Goal: Task Accomplishment & Management: Manage account settings

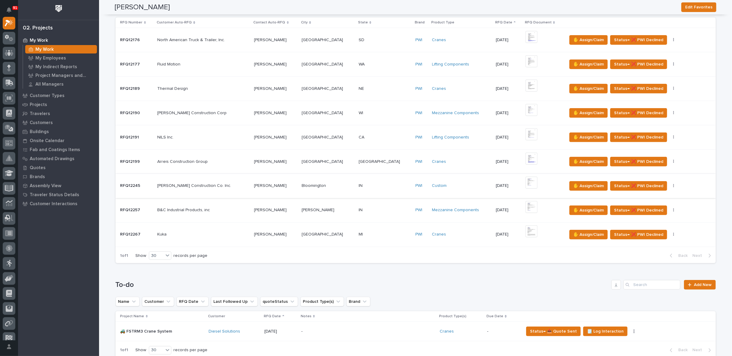
click at [526, 182] on img at bounding box center [532, 183] width 12 height 12
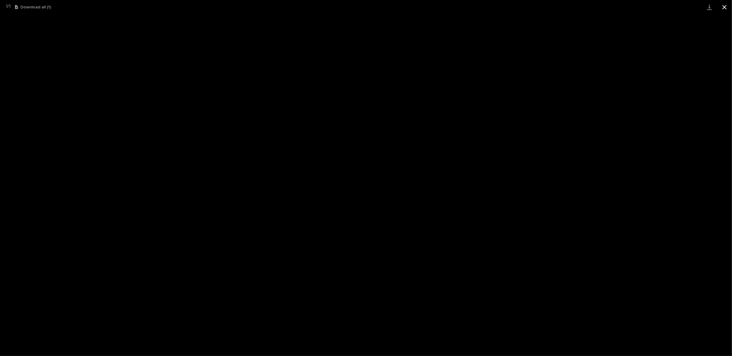
click at [725, 9] on button "Close gallery" at bounding box center [724, 7] width 15 height 14
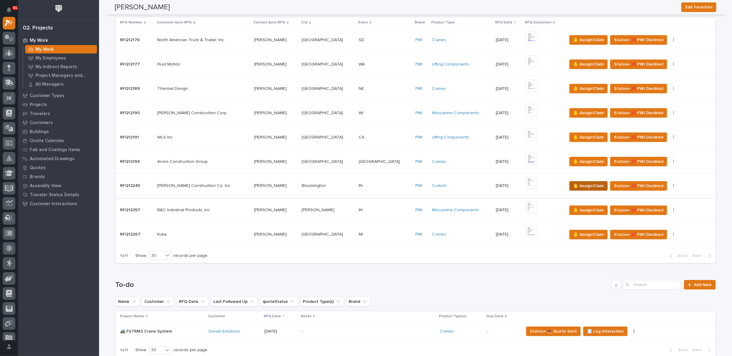
click at [580, 183] on span "✋ Assign/Claim" at bounding box center [588, 185] width 31 height 7
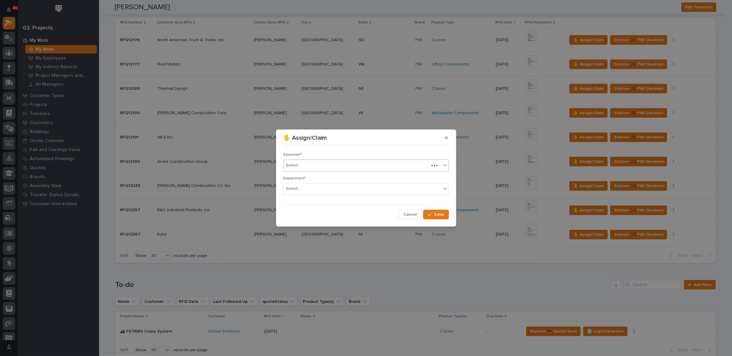
click at [297, 167] on div "Select..." at bounding box center [293, 165] width 15 height 6
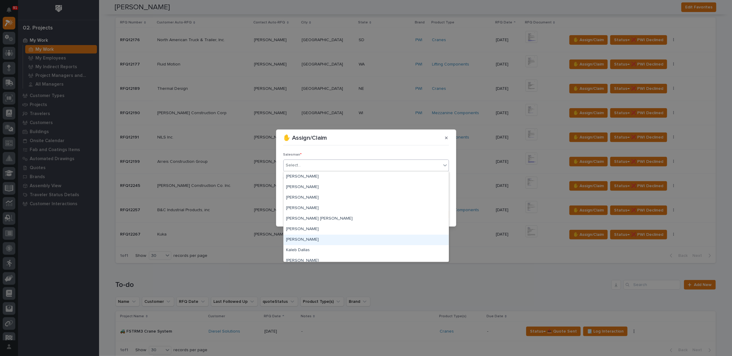
click at [304, 240] on div "[PERSON_NAME]" at bounding box center [366, 239] width 165 height 11
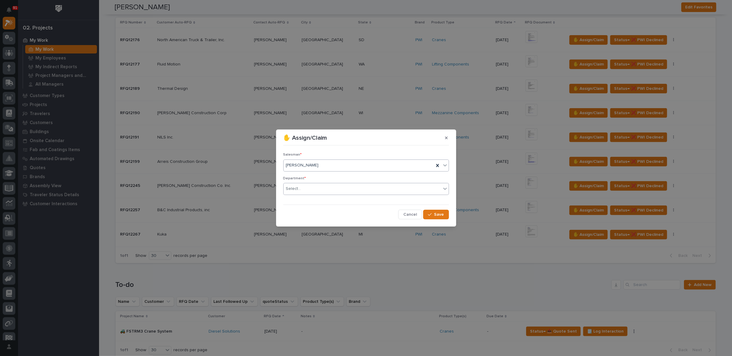
click at [296, 186] on div "Select..." at bounding box center [293, 189] width 15 height 6
click at [304, 212] on span "Regional Sales" at bounding box center [302, 210] width 32 height 7
click at [441, 214] on span "Save" at bounding box center [439, 214] width 10 height 5
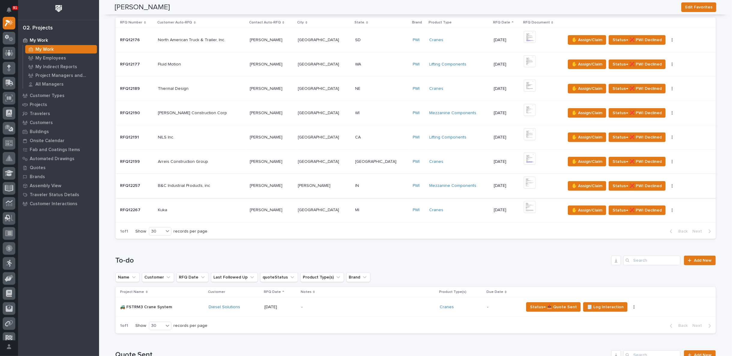
click at [524, 181] on img at bounding box center [530, 183] width 12 height 12
click at [42, 122] on p "Customers" at bounding box center [41, 122] width 23 height 5
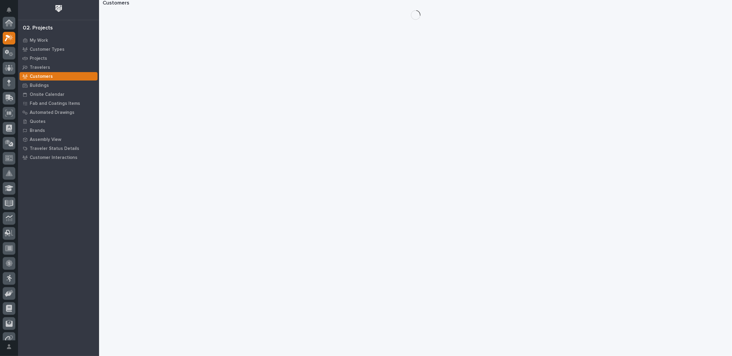
scroll to position [15, 0]
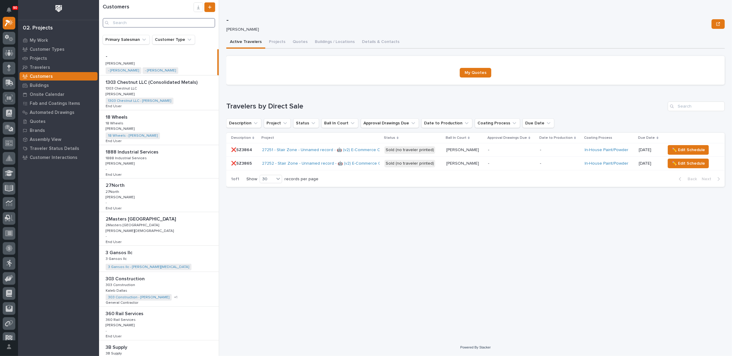
click at [122, 22] on input "Search" at bounding box center [159, 23] width 113 height 10
type input "b"
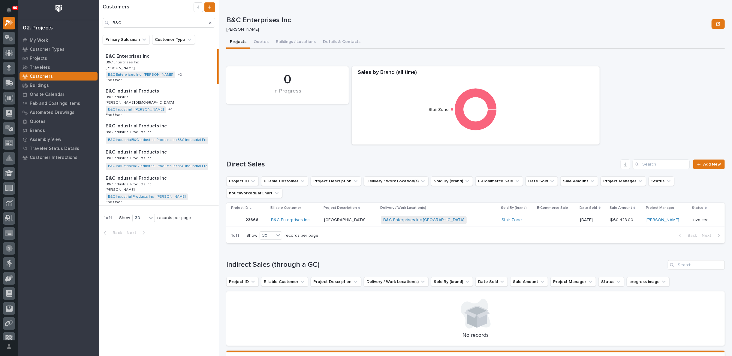
click at [139, 94] on p "B&C Industrial Products" at bounding box center [133, 90] width 55 height 7
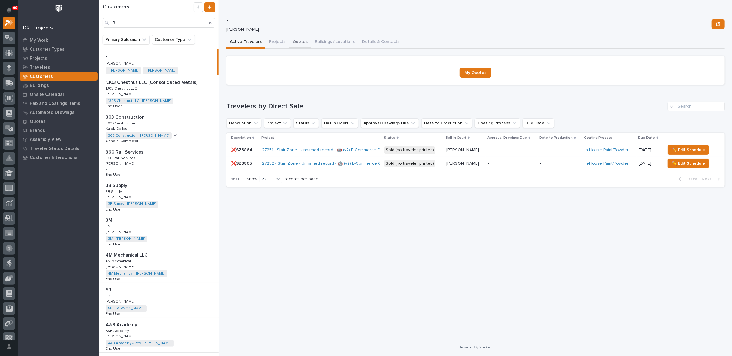
click at [294, 42] on button "Quotes" at bounding box center [300, 42] width 22 height 13
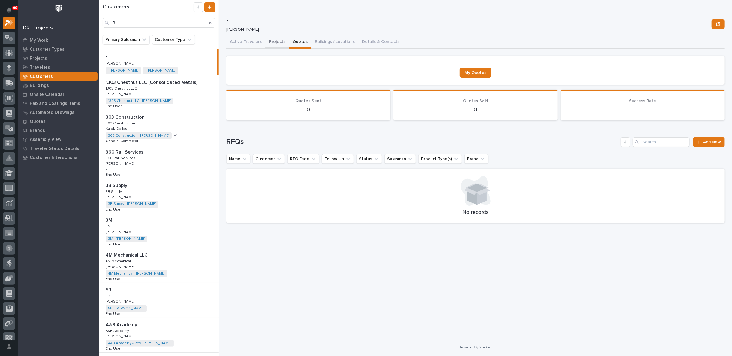
click at [272, 42] on button "Projects" at bounding box center [277, 42] width 24 height 13
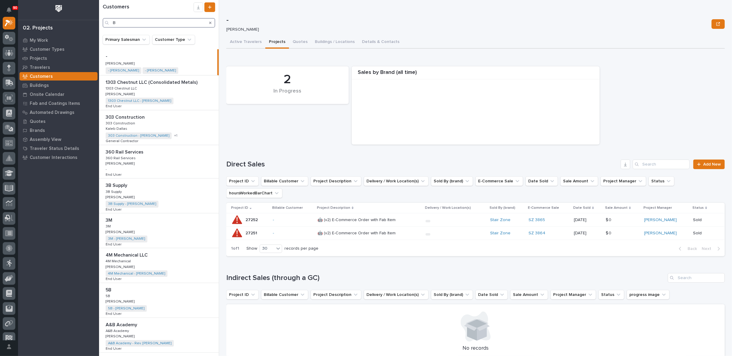
click at [125, 22] on input "B" at bounding box center [159, 23] width 113 height 10
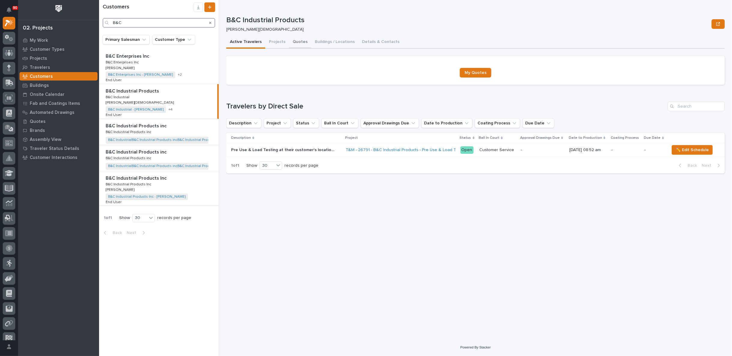
type input "B&C"
click at [297, 41] on button "Quotes" at bounding box center [300, 42] width 22 height 13
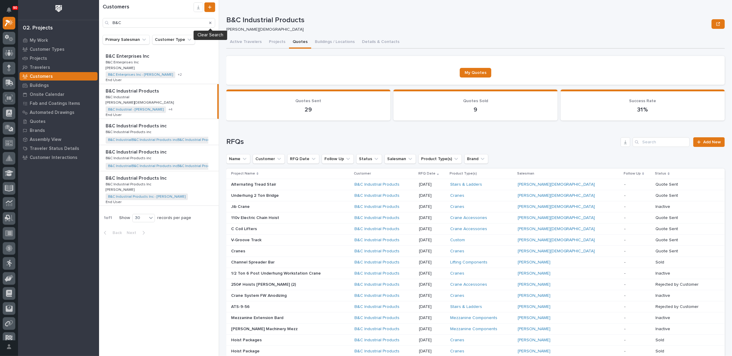
click at [210, 22] on icon "Search" at bounding box center [210, 23] width 2 height 4
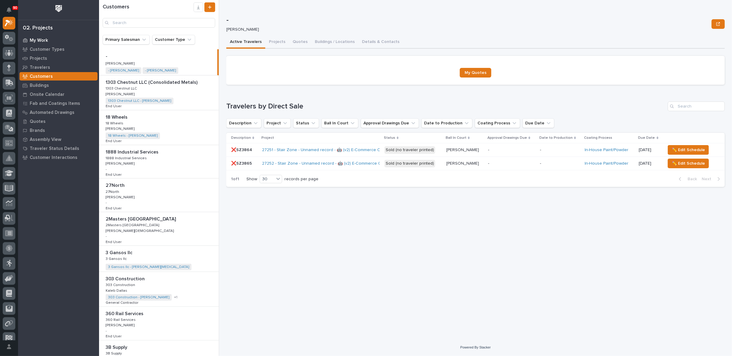
click at [41, 38] on p "My Work" at bounding box center [39, 40] width 18 height 5
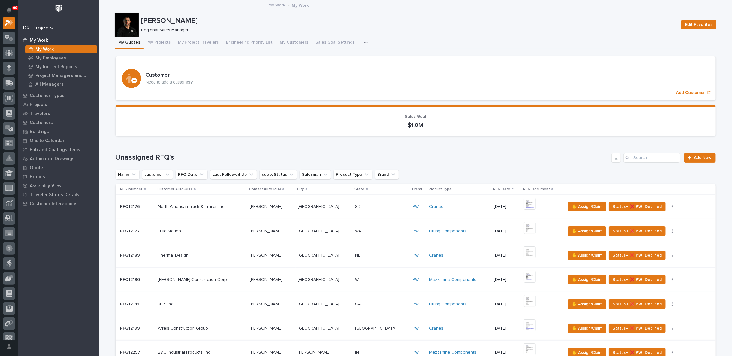
scroll to position [133, 0]
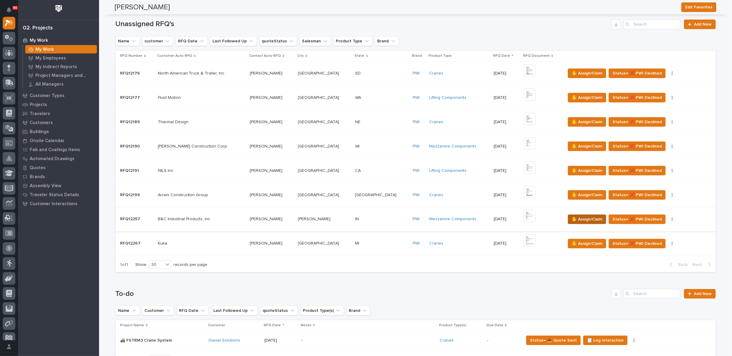
click at [579, 217] on span "✋ Assign/Claim" at bounding box center [587, 219] width 31 height 7
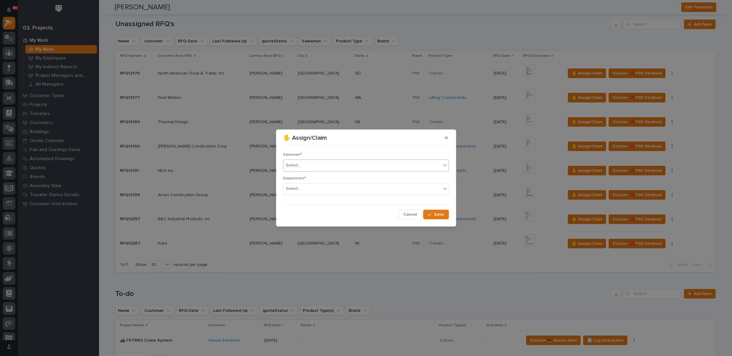
click at [304, 164] on div "Select..." at bounding box center [363, 165] width 158 height 10
type input "***"
click at [301, 184] on div "[PERSON_NAME][DEMOGRAPHIC_DATA]" at bounding box center [366, 187] width 165 height 11
click at [305, 189] on div "Select..." at bounding box center [363, 189] width 158 height 10
click at [301, 209] on span "Regional Sales" at bounding box center [302, 210] width 32 height 7
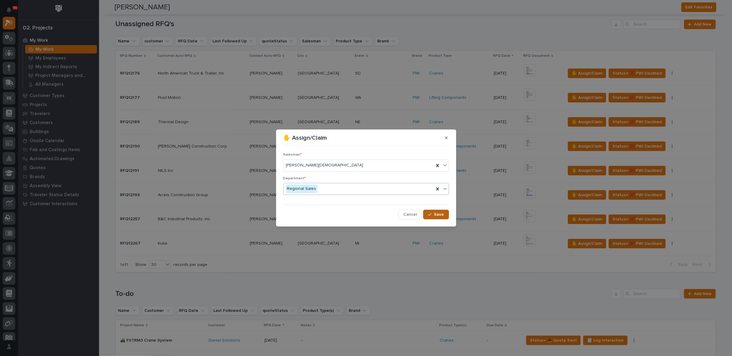
click at [437, 212] on span "Save" at bounding box center [439, 214] width 10 height 5
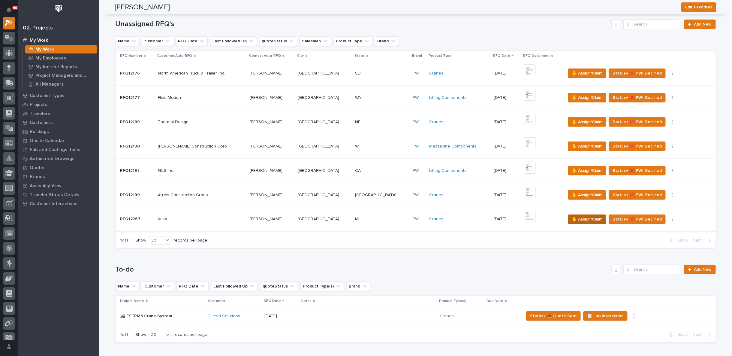
click at [574, 217] on span "✋ Assign/Claim" at bounding box center [587, 219] width 31 height 7
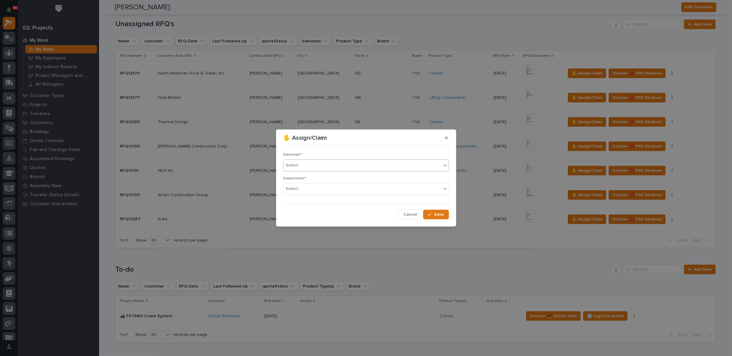
click at [298, 163] on div "Select..." at bounding box center [293, 165] width 15 height 6
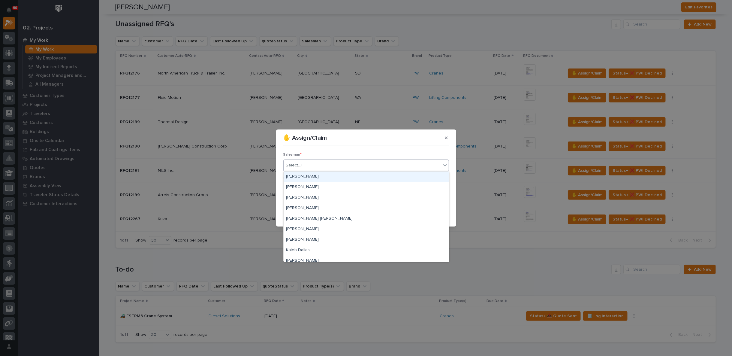
type input "**"
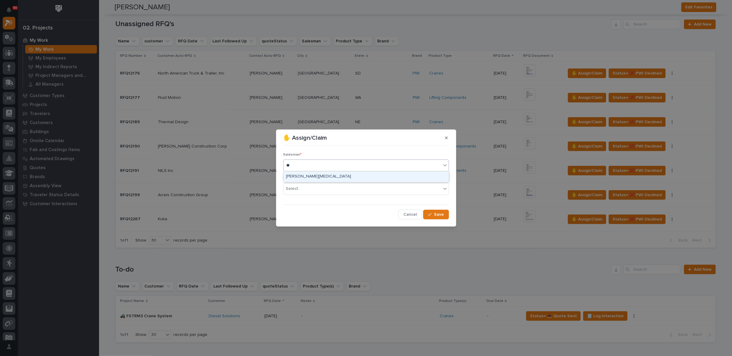
click at [299, 174] on div "[PERSON_NAME][MEDICAL_DATA]" at bounding box center [366, 176] width 165 height 11
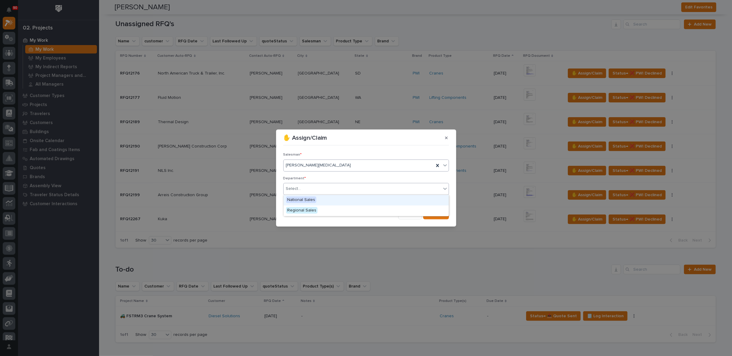
click at [296, 188] on div "Select..." at bounding box center [293, 189] width 15 height 6
click at [300, 211] on span "Regional Sales" at bounding box center [302, 210] width 32 height 7
click at [435, 214] on span "Save" at bounding box center [439, 214] width 10 height 5
